Goal: Task Accomplishment & Management: Manage account settings

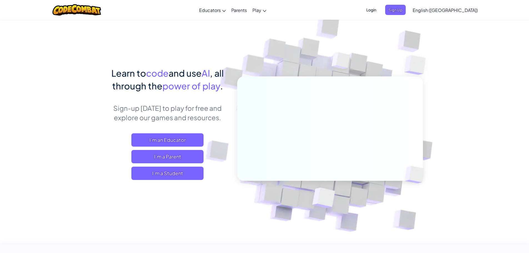
click at [380, 12] on span "Login" at bounding box center [371, 10] width 17 height 10
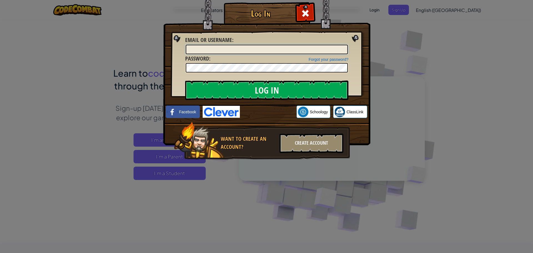
click at [311, 48] on input "Email or Username :" at bounding box center [267, 49] width 162 height 9
type input "g"
click at [223, 49] on input "Email or Username :" at bounding box center [267, 49] width 162 height 9
type input "[PERSON_NAME][EMAIL_ADDRESS][PERSON_NAME][DOMAIN_NAME]"
drag, startPoint x: 243, startPoint y: 49, endPoint x: 172, endPoint y: 49, distance: 71.1
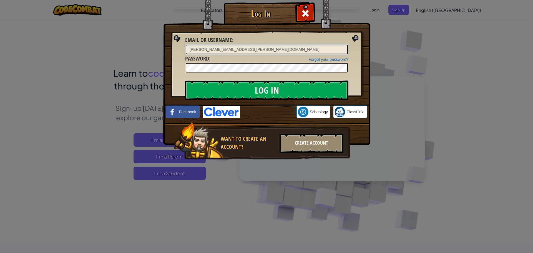
click at [174, 49] on div "Log In Unknown Error Email or Username : [PERSON_NAME][EMAIL_ADDRESS][PERSON_NA…" at bounding box center [266, 89] width 185 height 162
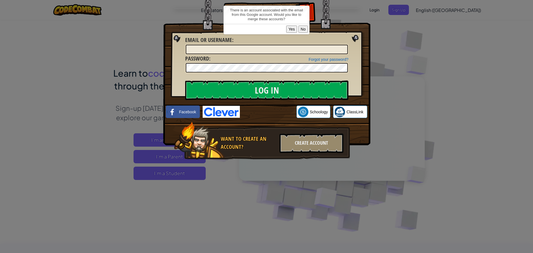
click at [293, 29] on button "Yes" at bounding box center [291, 29] width 11 height 7
